Goal: Task Accomplishment & Management: Manage account settings

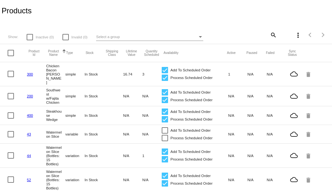
click at [28, 72] on link "300" at bounding box center [30, 74] width 6 height 4
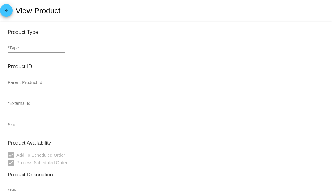
type input "simple"
type input "300"
type input "Chicken Bacon [PERSON_NAME]"
type input "9.3"
type input "8.37"
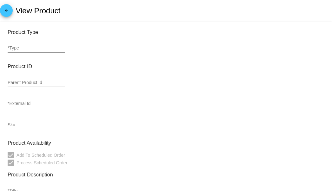
type input "In Stock"
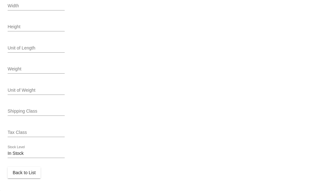
scroll to position [305, 0]
